Goal: Communication & Community: Share content

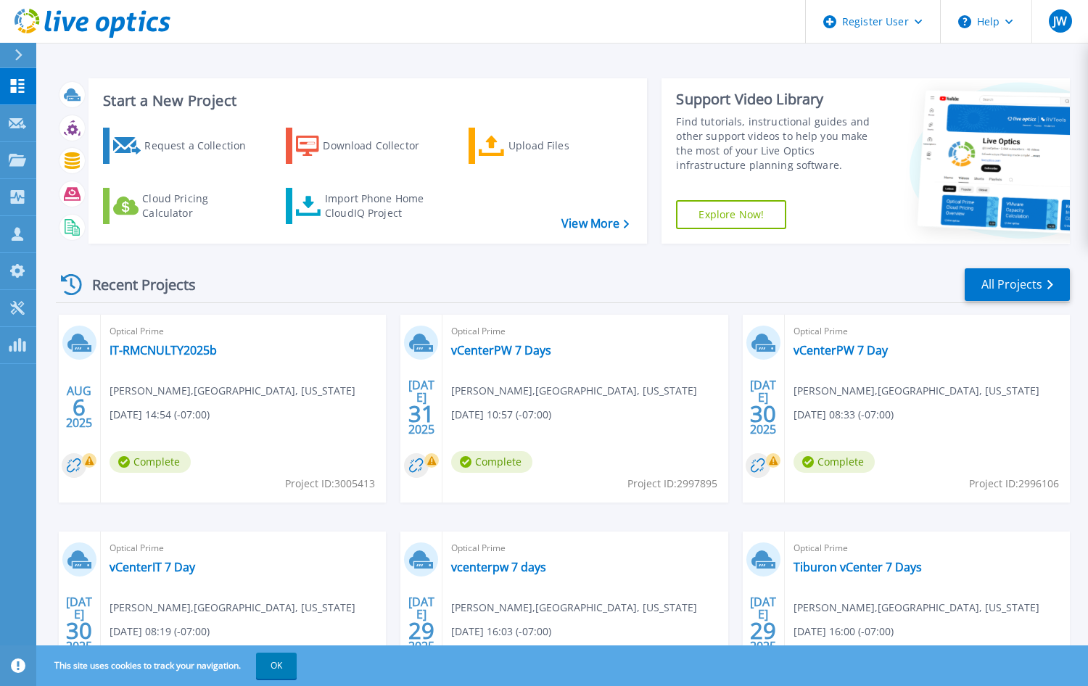
click at [506, 271] on div "Recent Projects All Projects" at bounding box center [563, 285] width 1014 height 36
click at [20, 157] on icon at bounding box center [17, 160] width 17 height 12
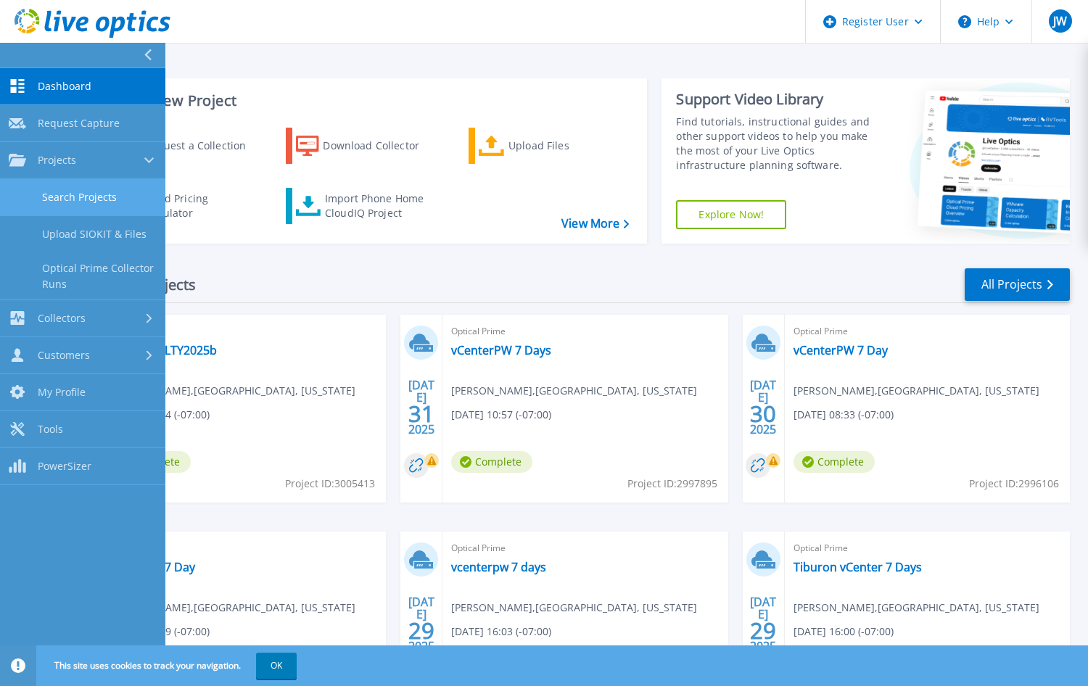
click at [70, 199] on link "Search Projects" at bounding box center [82, 197] width 165 height 37
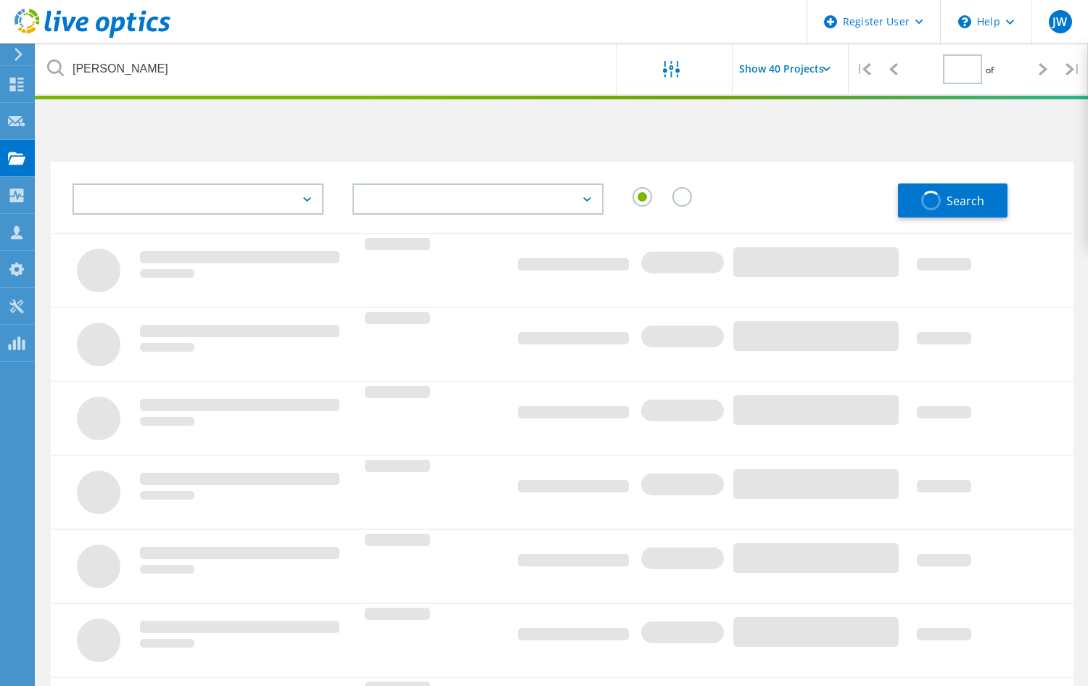
type input "1"
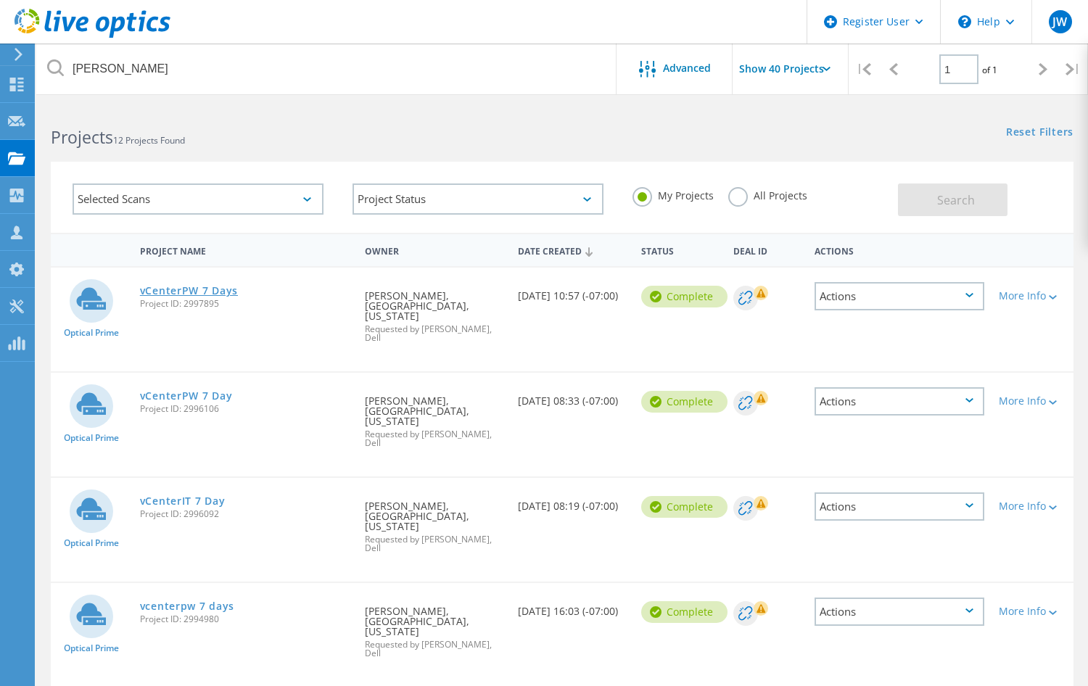
click at [189, 289] on link "vCenterPW 7 Days" at bounding box center [189, 291] width 98 height 10
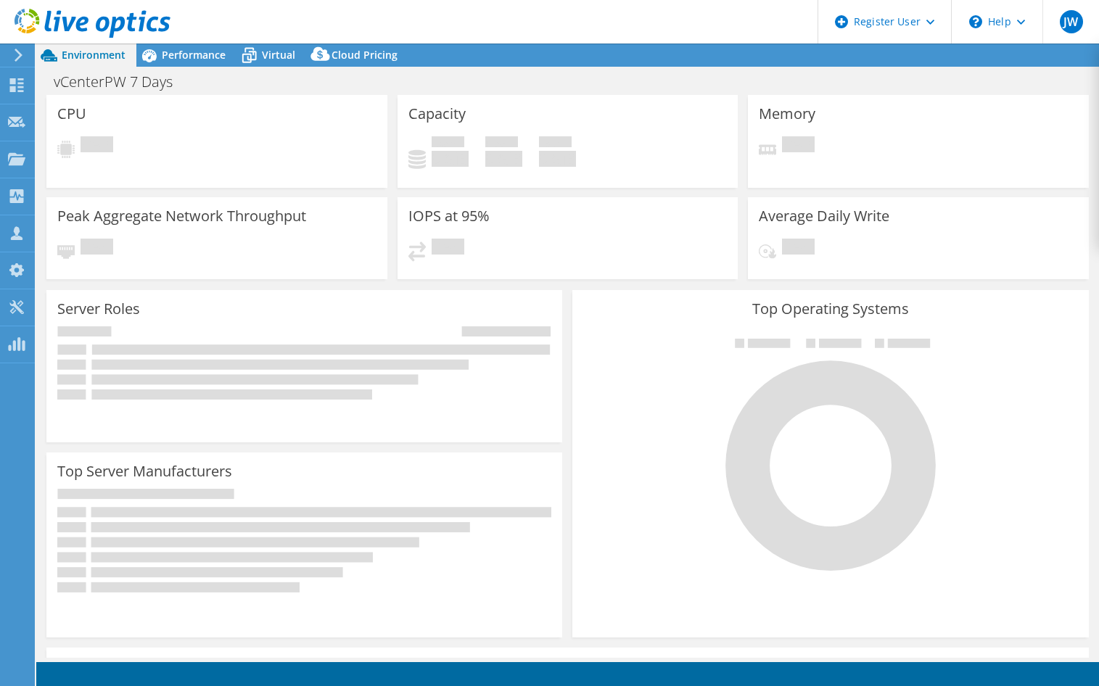
select select "USD"
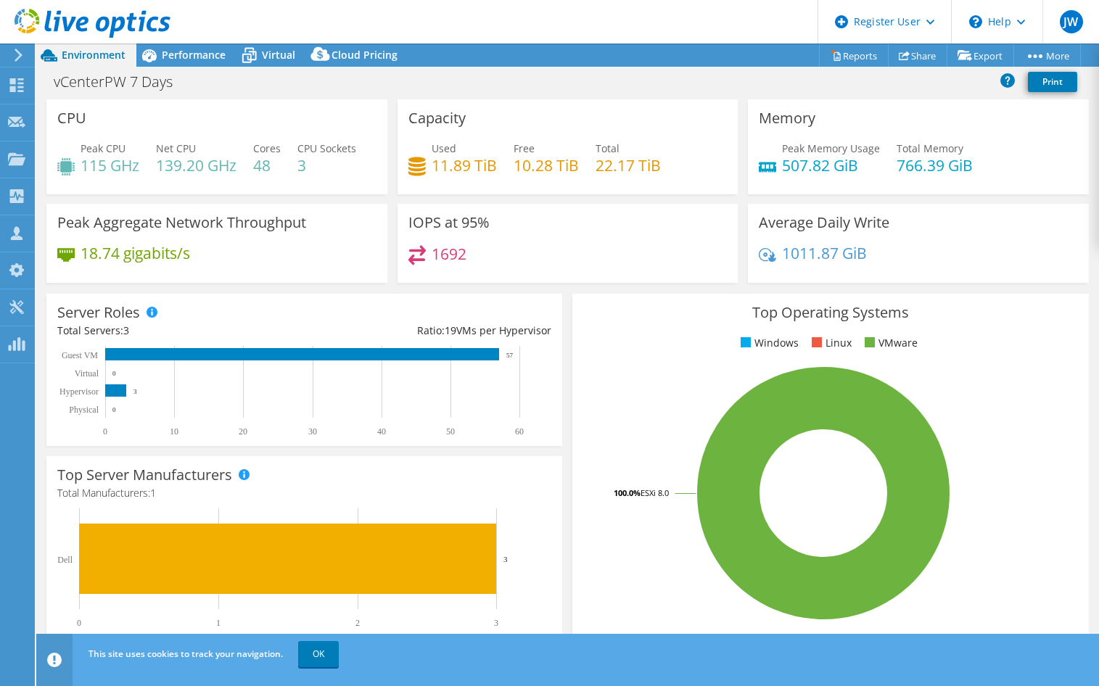
drag, startPoint x: 1036, startPoint y: 604, endPoint x: 1023, endPoint y: 594, distance: 16.5
click at [1036, 604] on rect at bounding box center [823, 493] width 481 height 254
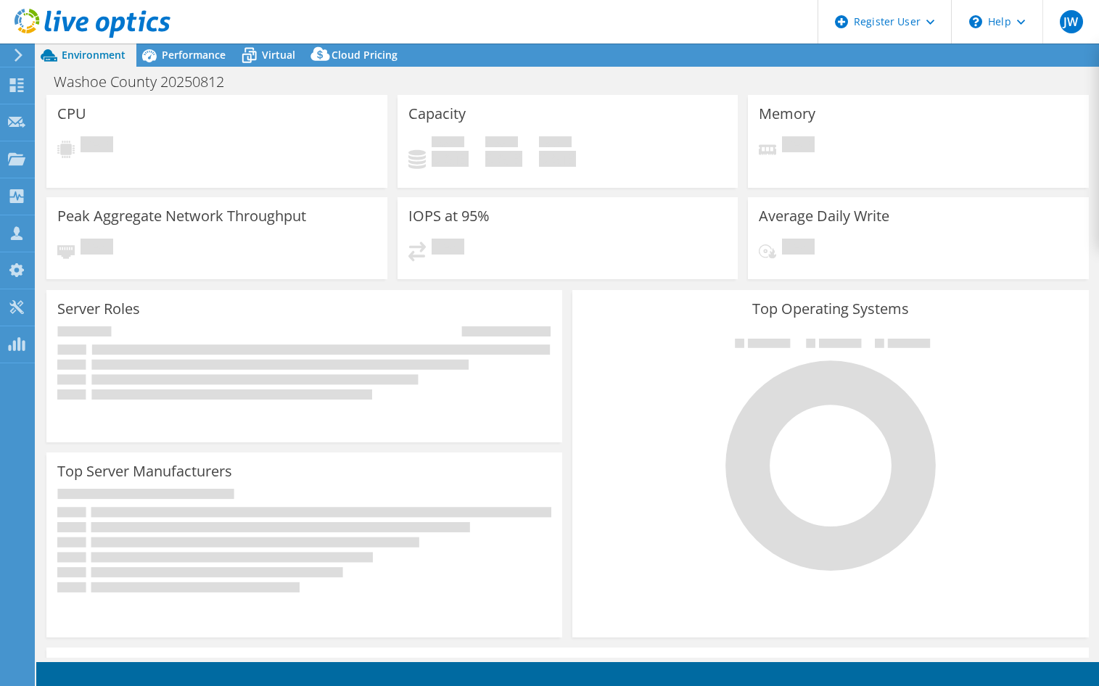
select select "USD"
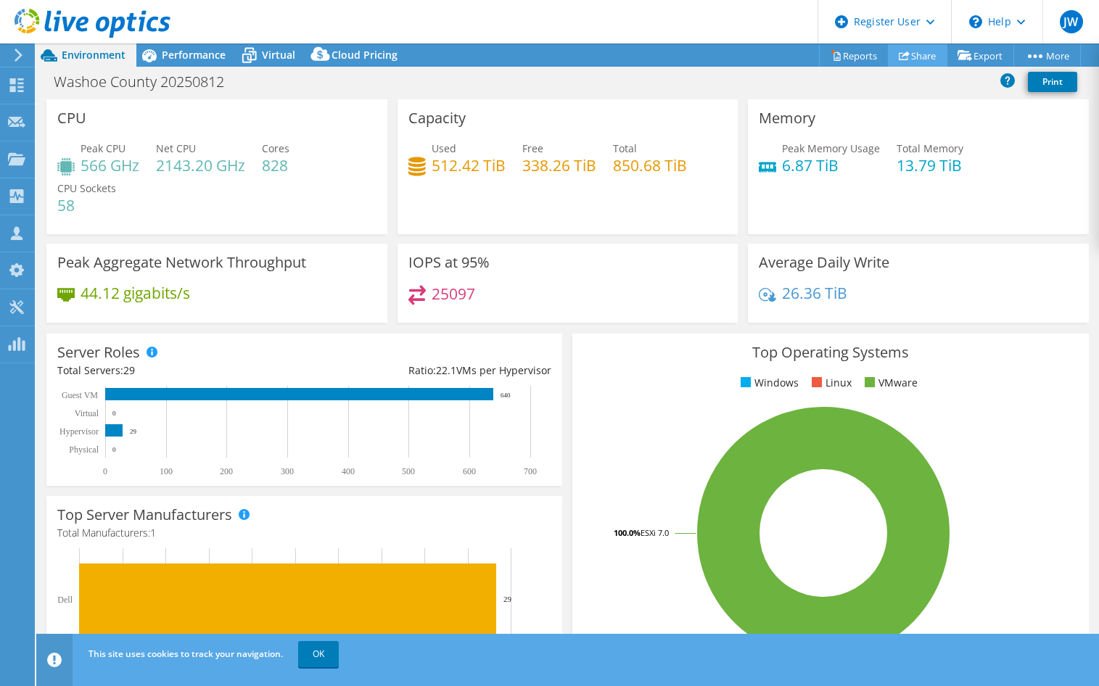
click at [903, 51] on link "Share" at bounding box center [917, 55] width 59 height 22
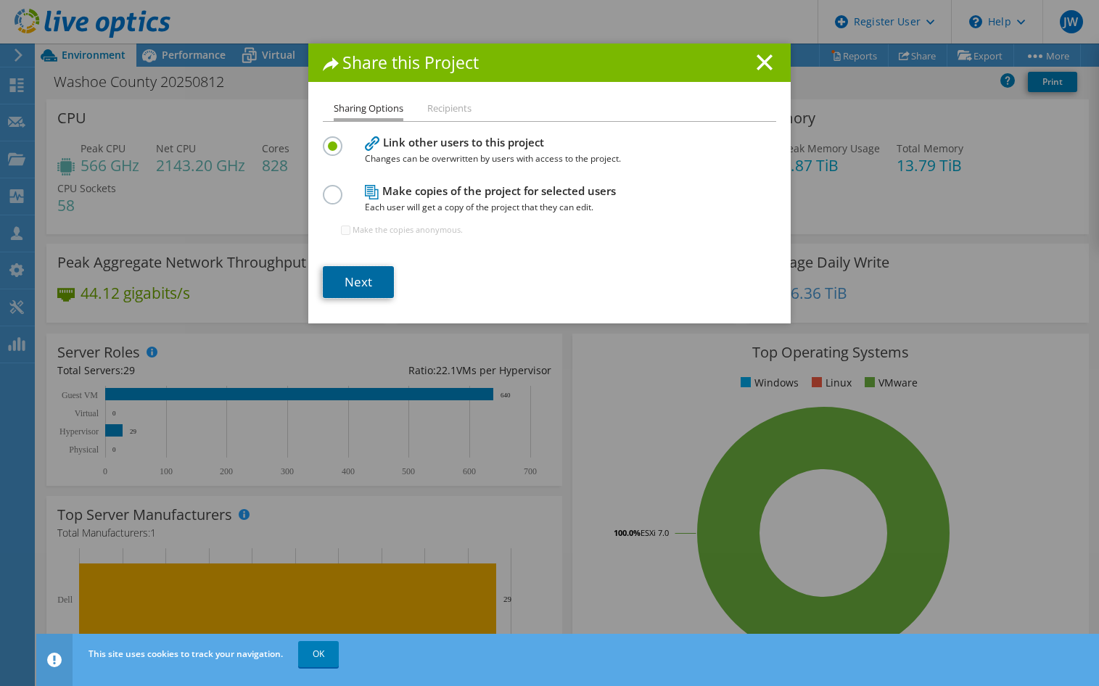
click at [352, 273] on link "Next" at bounding box center [358, 282] width 71 height 32
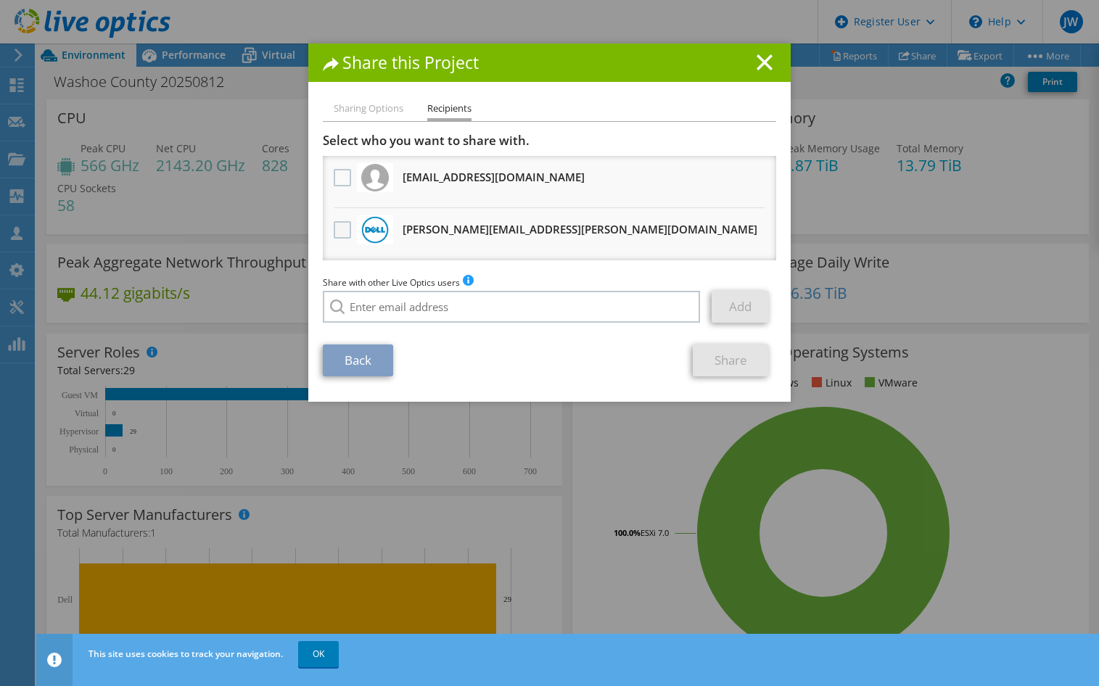
click at [334, 227] on label at bounding box center [344, 229] width 21 height 17
click at [0, 0] on input "checkbox" at bounding box center [0, 0] width 0 height 0
click at [725, 360] on link "Share" at bounding box center [731, 361] width 76 height 32
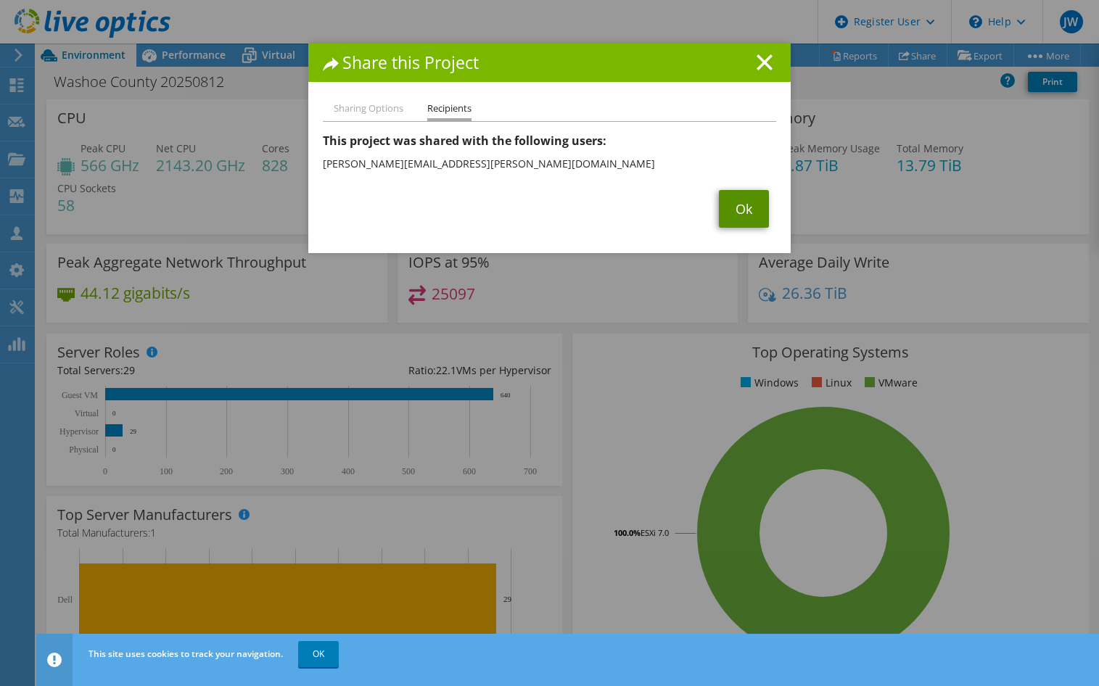
click at [730, 192] on link "Ok" at bounding box center [744, 209] width 50 height 38
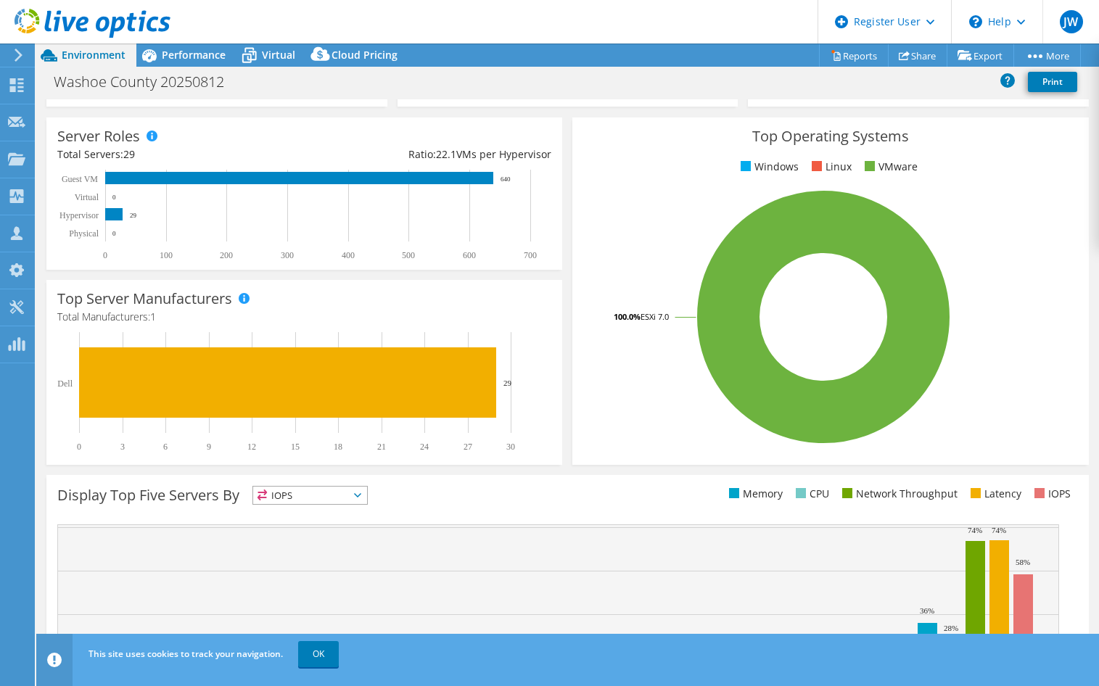
scroll to position [218, 0]
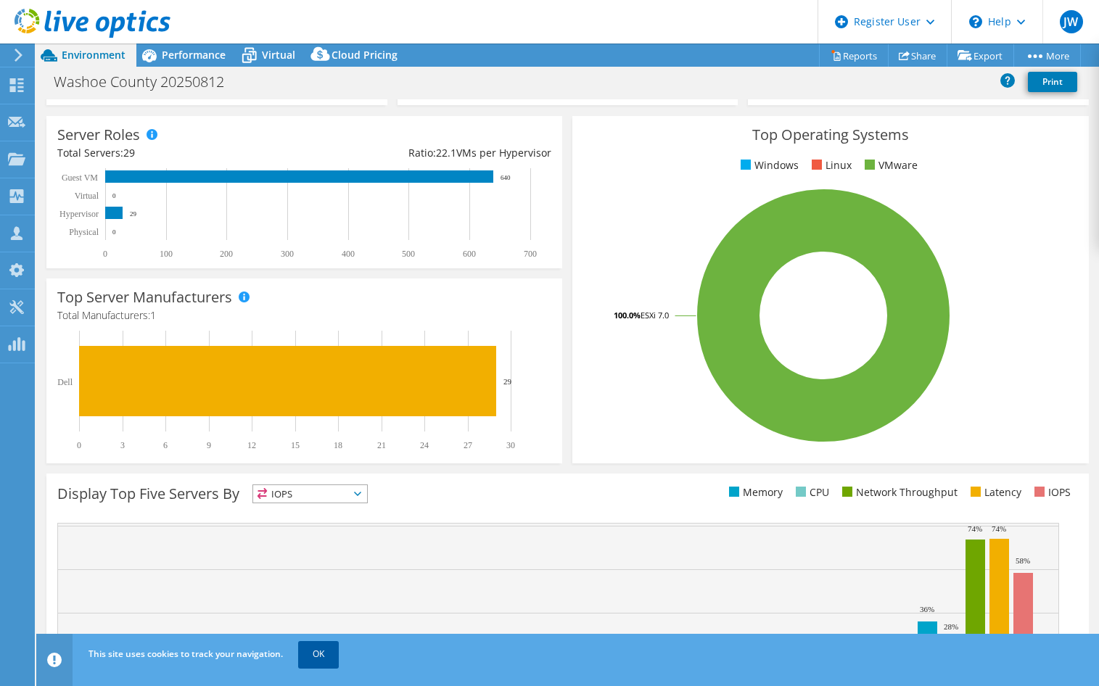
click at [318, 646] on link "OK" at bounding box center [318, 654] width 41 height 26
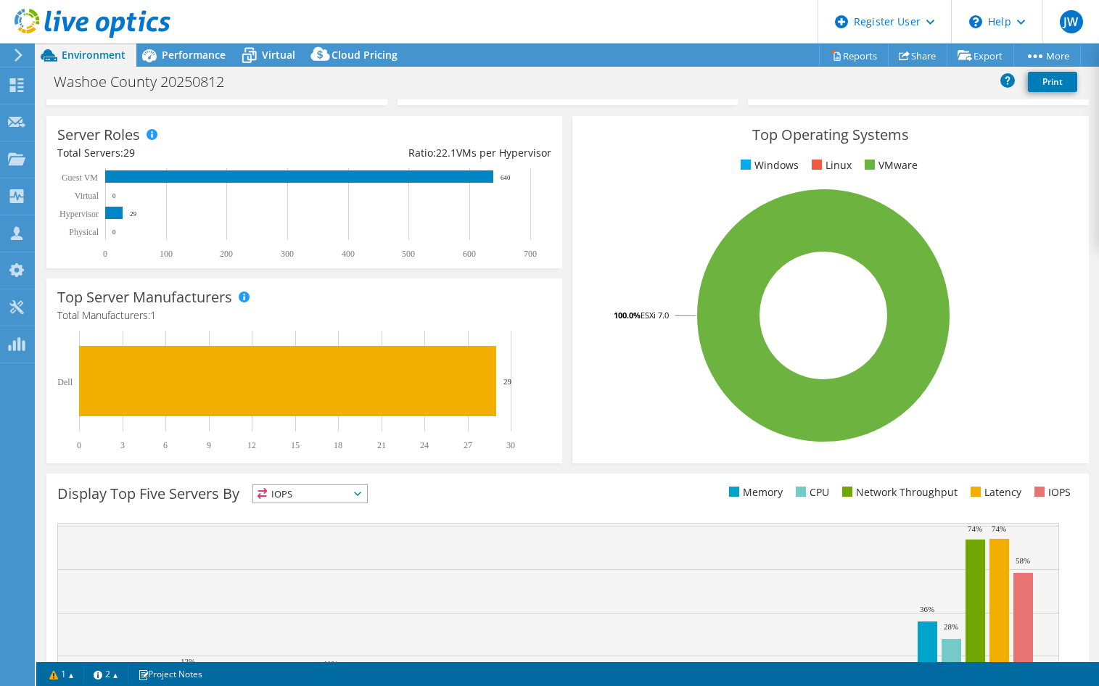
scroll to position [0, 0]
